Goal: Information Seeking & Learning: Learn about a topic

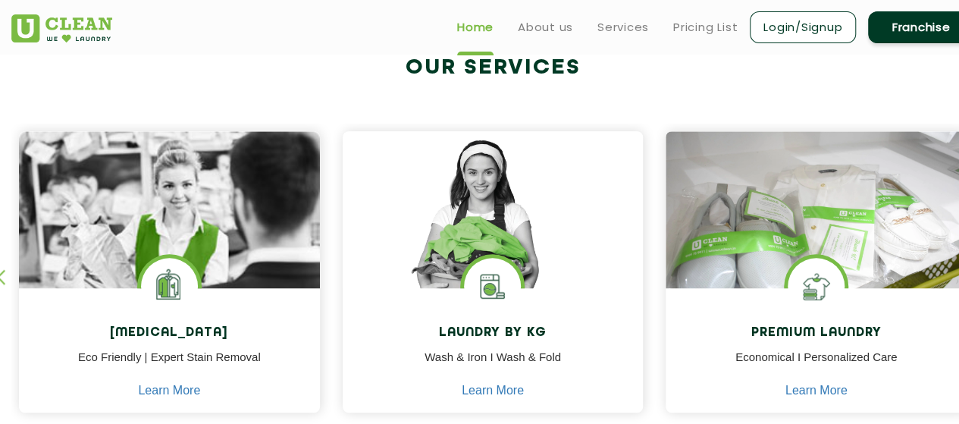
scroll to position [577, 0]
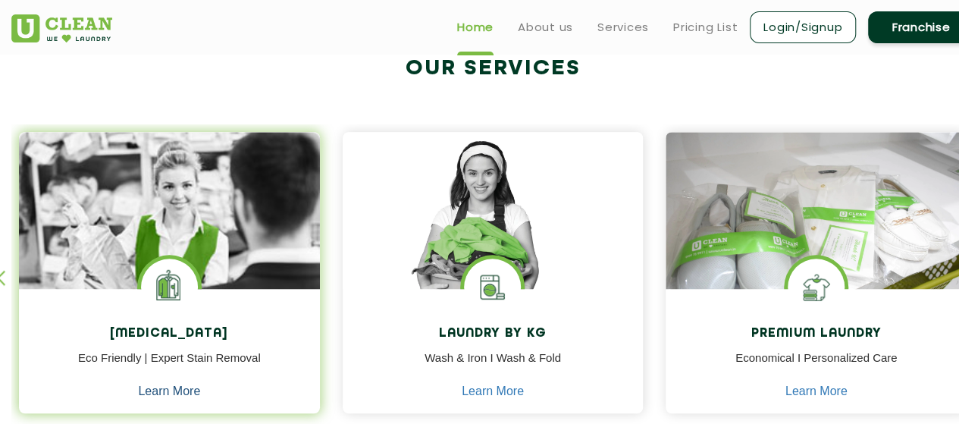
click at [161, 387] on link "Learn More" at bounding box center [169, 391] width 62 height 14
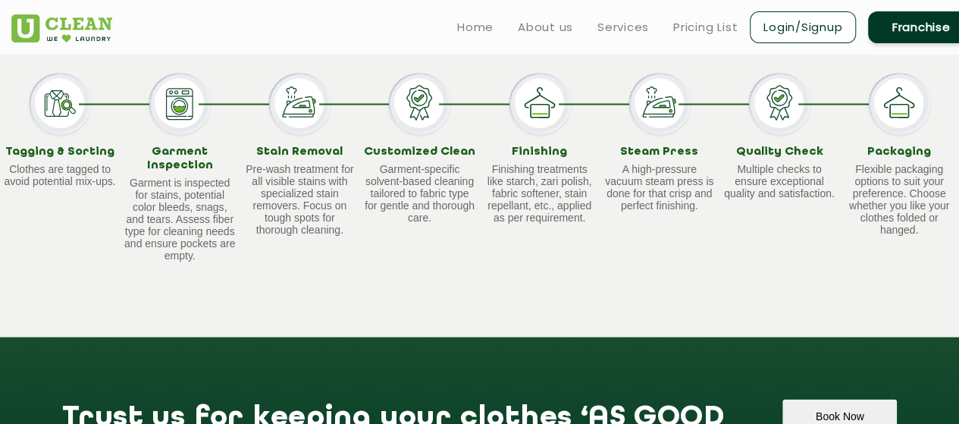
scroll to position [1293, 0]
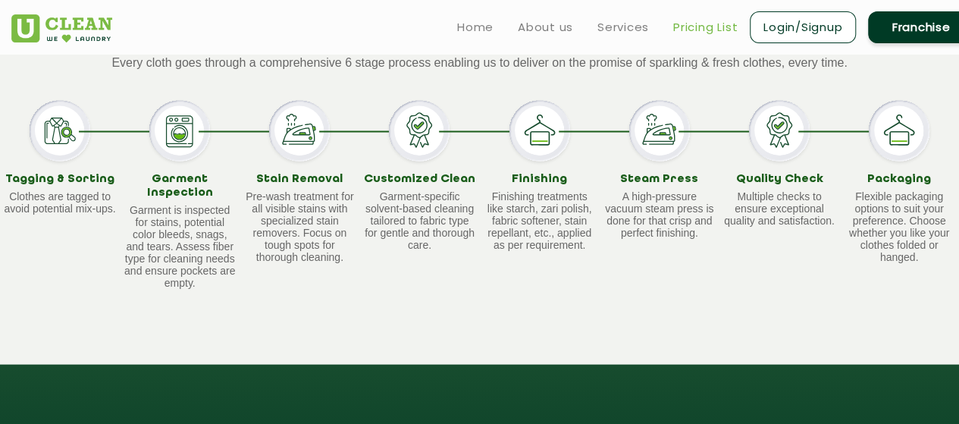
click at [721, 22] on link "Pricing List" at bounding box center [705, 27] width 64 height 18
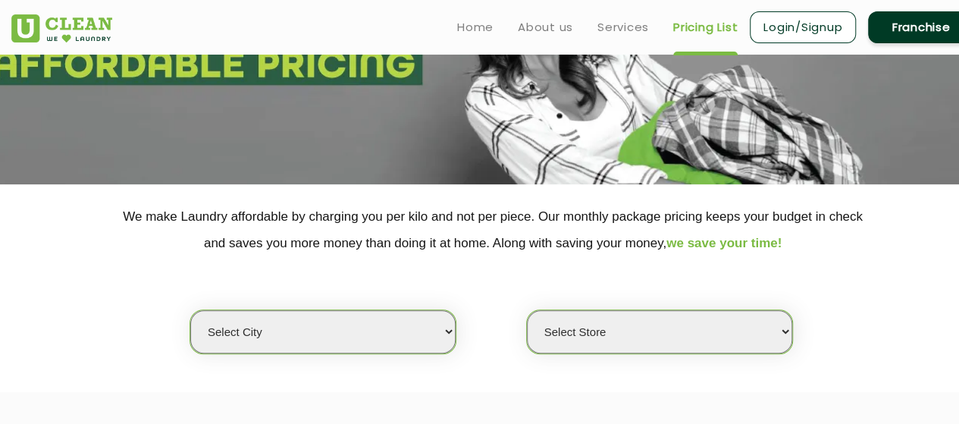
scroll to position [165, 0]
click at [420, 325] on select "Select city [GEOGRAPHIC_DATA] [GEOGRAPHIC_DATA] [GEOGRAPHIC_DATA] [GEOGRAPHIC_D…" at bounding box center [322, 332] width 265 height 43
click at [417, 328] on select "Select city [GEOGRAPHIC_DATA] [GEOGRAPHIC_DATA] [GEOGRAPHIC_DATA] [GEOGRAPHIC_D…" at bounding box center [322, 332] width 265 height 43
click at [350, 313] on select "Select city [GEOGRAPHIC_DATA] [GEOGRAPHIC_DATA] [GEOGRAPHIC_DATA] [GEOGRAPHIC_D…" at bounding box center [322, 332] width 265 height 43
select select "16"
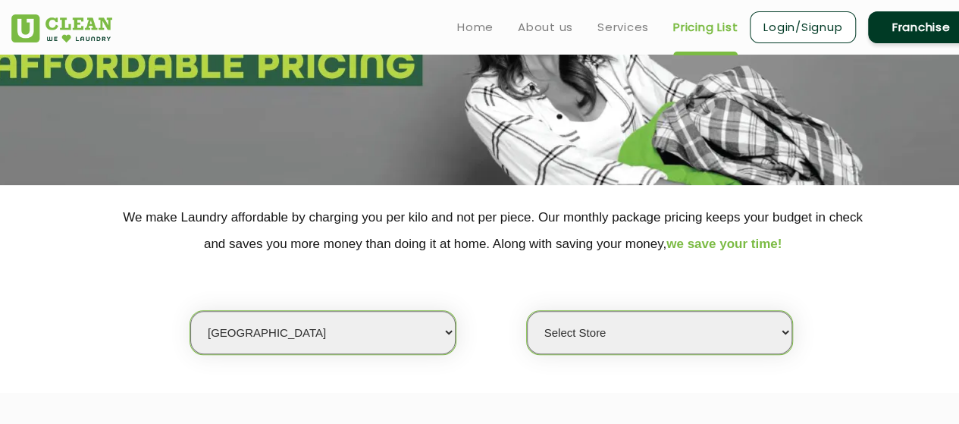
click at [190, 311] on select "Select city [GEOGRAPHIC_DATA] [GEOGRAPHIC_DATA] [GEOGRAPHIC_DATA] [GEOGRAPHIC_D…" at bounding box center [322, 332] width 265 height 43
click at [641, 327] on select "Select Store UClean Powai UClean Deonar UClean LBS Marg UClean Chembur UClean W…" at bounding box center [659, 332] width 265 height 43
select select "473"
click at [527, 311] on select "Select Store UClean Powai UClean Deonar UClean LBS Marg UClean Chembur UClean W…" at bounding box center [659, 332] width 265 height 43
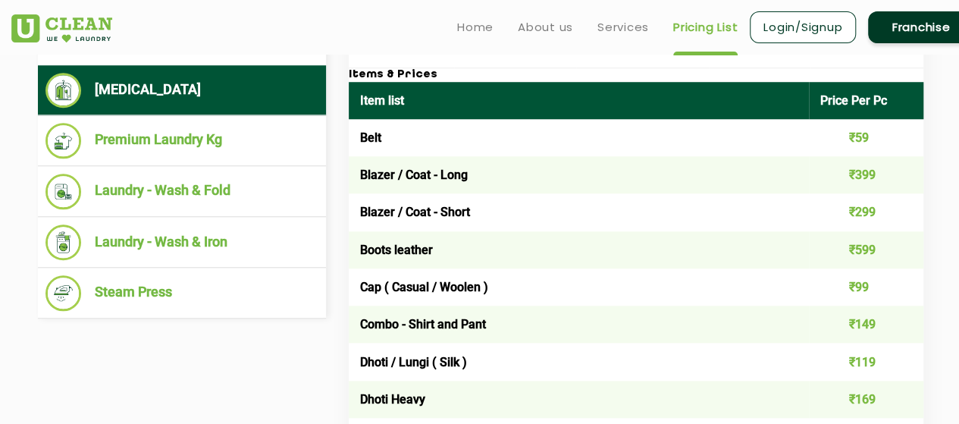
scroll to position [618, 0]
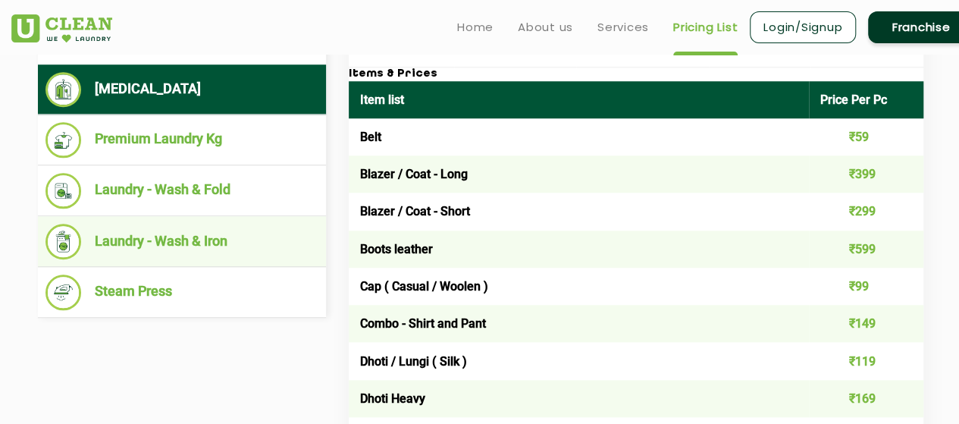
click at [255, 247] on li "Laundry - Wash & Iron" at bounding box center [181, 242] width 273 height 36
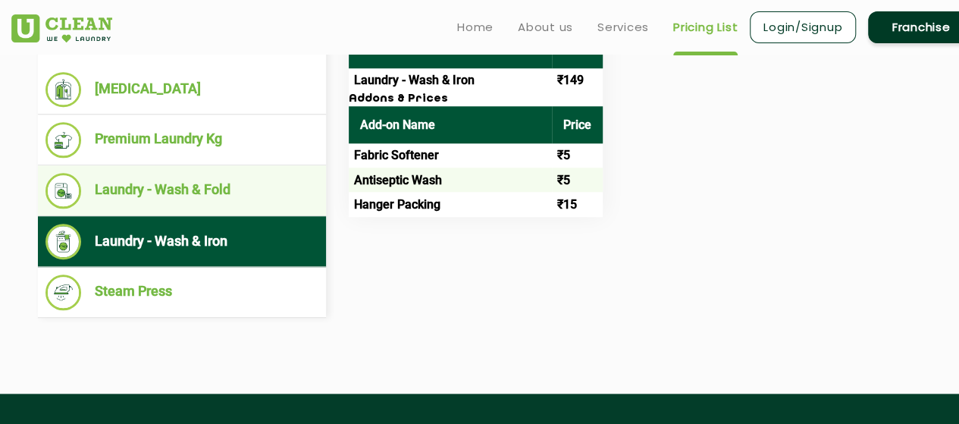
click at [259, 205] on ul "Laundry - Wash & Fold" at bounding box center [182, 190] width 288 height 51
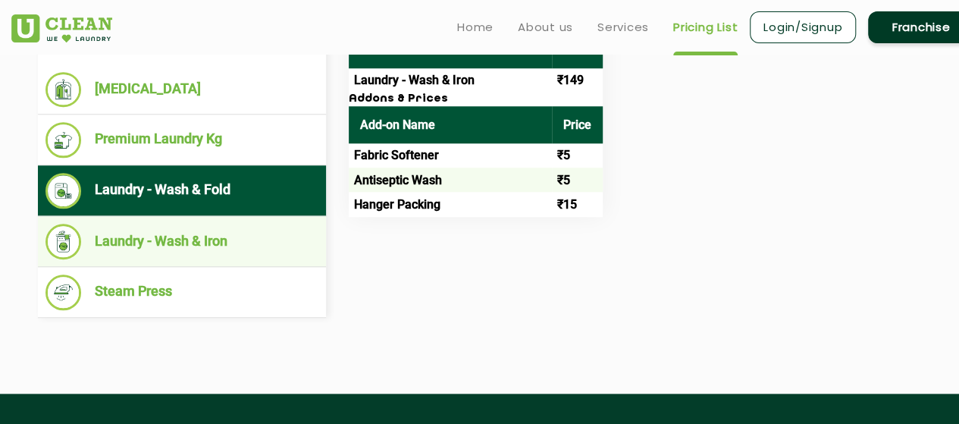
click at [261, 239] on li "Laundry - Wash & Iron" at bounding box center [181, 242] width 273 height 36
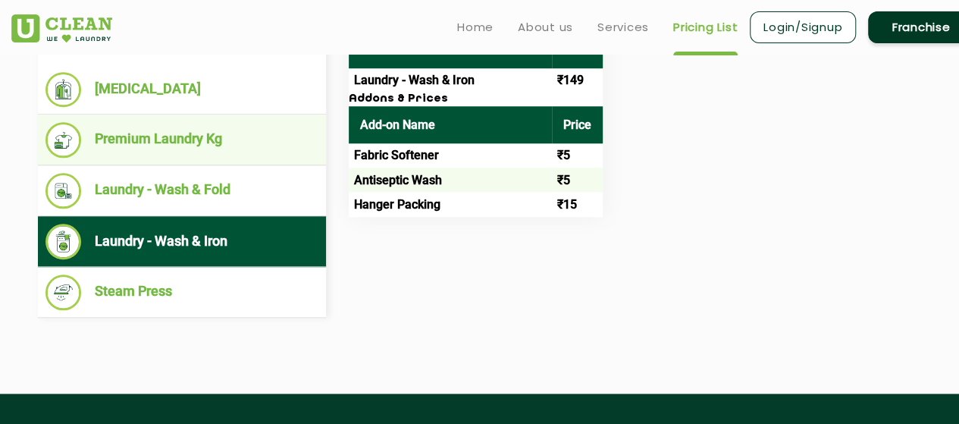
click at [283, 147] on li "Premium Laundry Kg" at bounding box center [181, 140] width 273 height 36
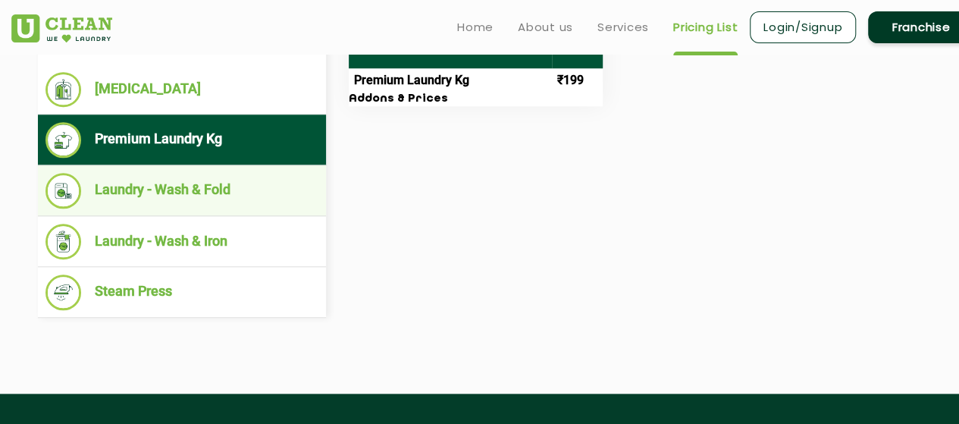
click at [270, 180] on li "Laundry - Wash & Fold" at bounding box center [181, 191] width 273 height 36
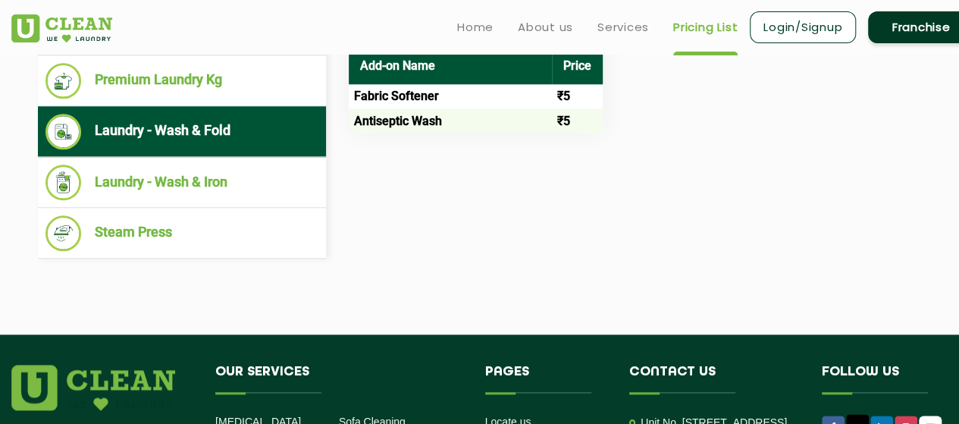
scroll to position [676, 0]
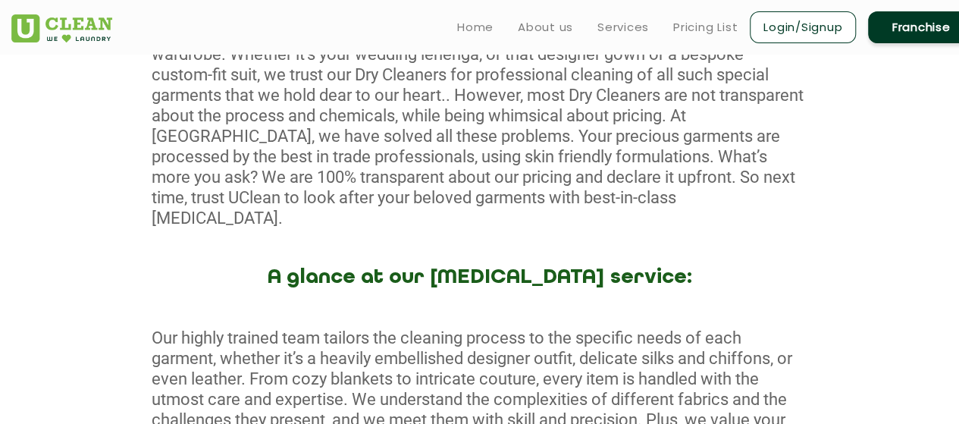
scroll to position [340, 0]
